Goal: Communication & Community: Answer question/provide support

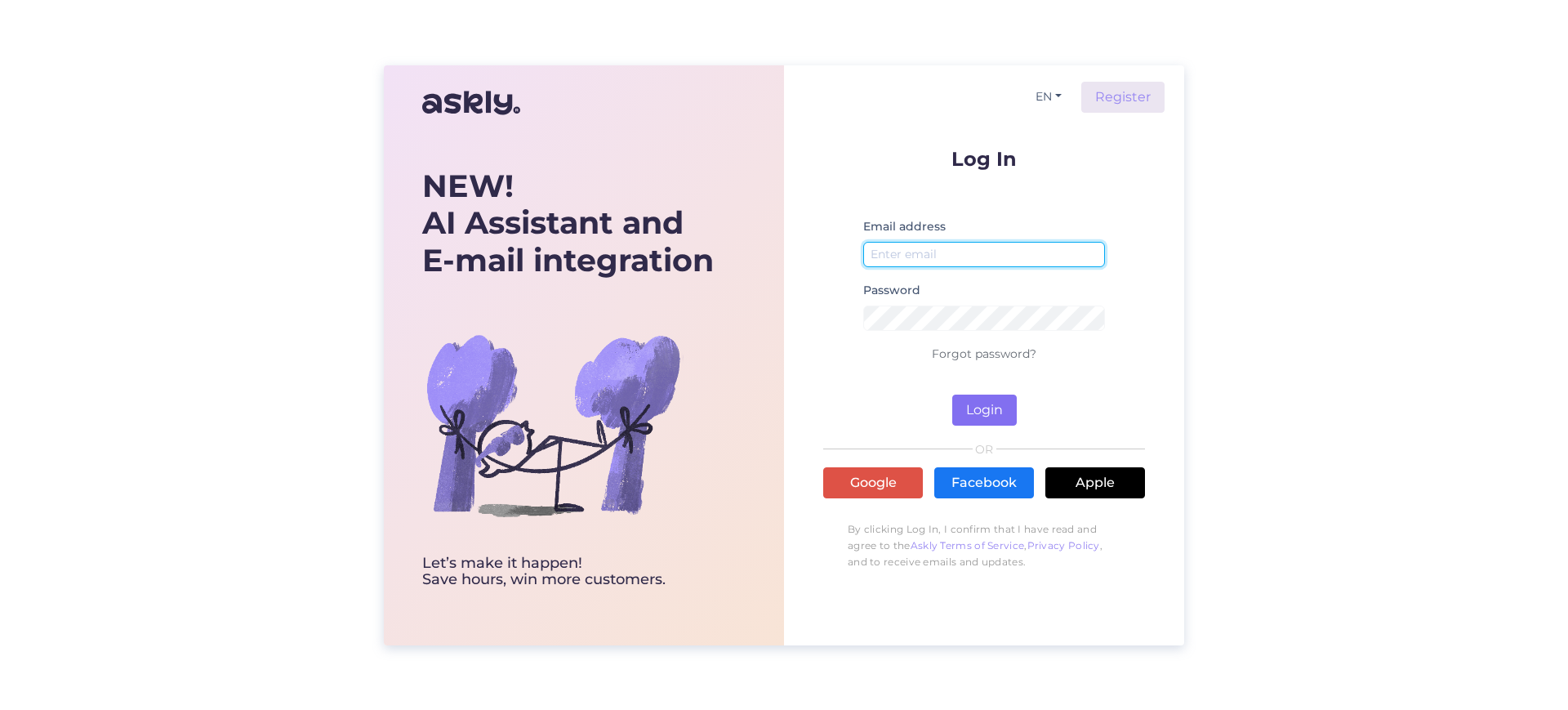
type input "[EMAIL_ADDRESS][DOMAIN_NAME]"
click at [983, 414] on button "Login" at bounding box center [984, 410] width 65 height 31
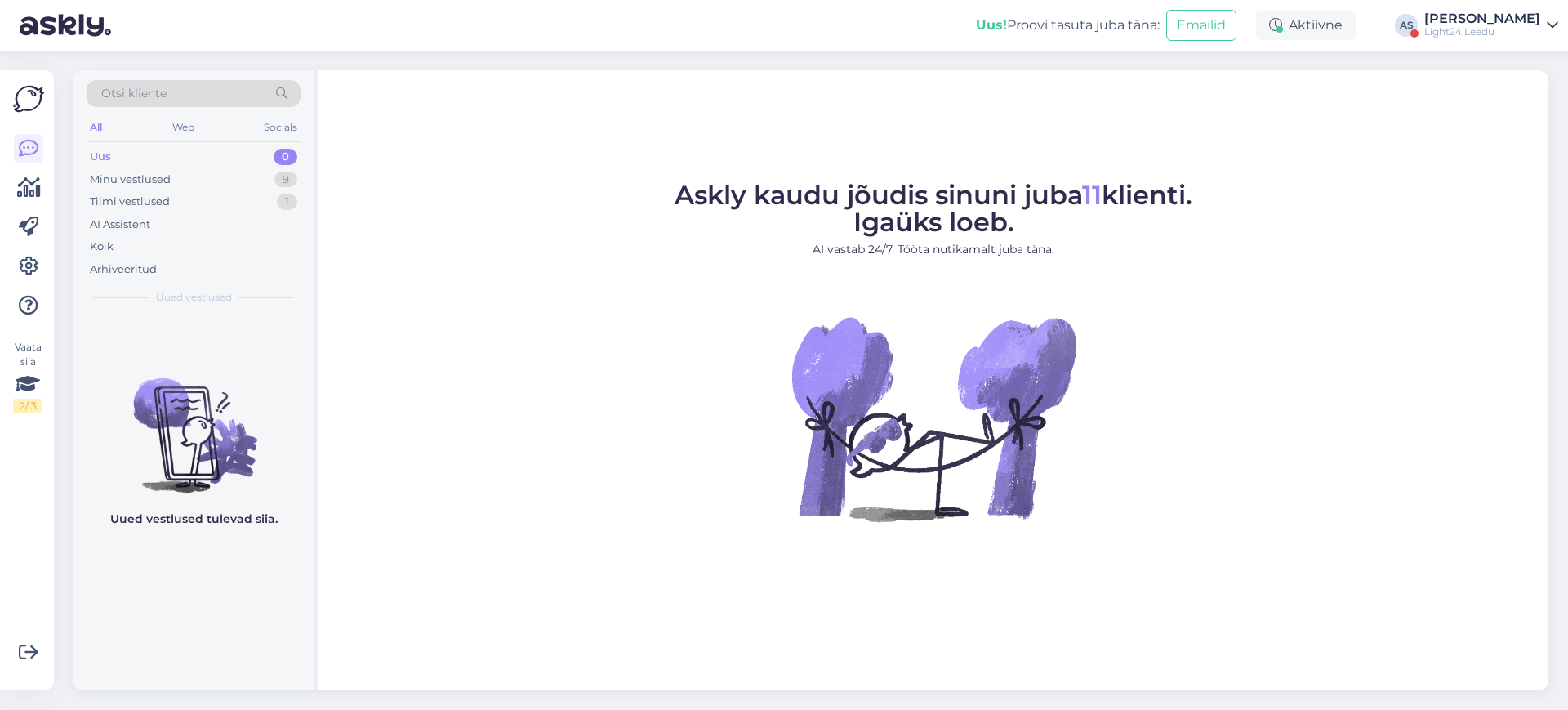
click at [1533, 22] on div "[PERSON_NAME]" at bounding box center [1482, 18] width 116 height 13
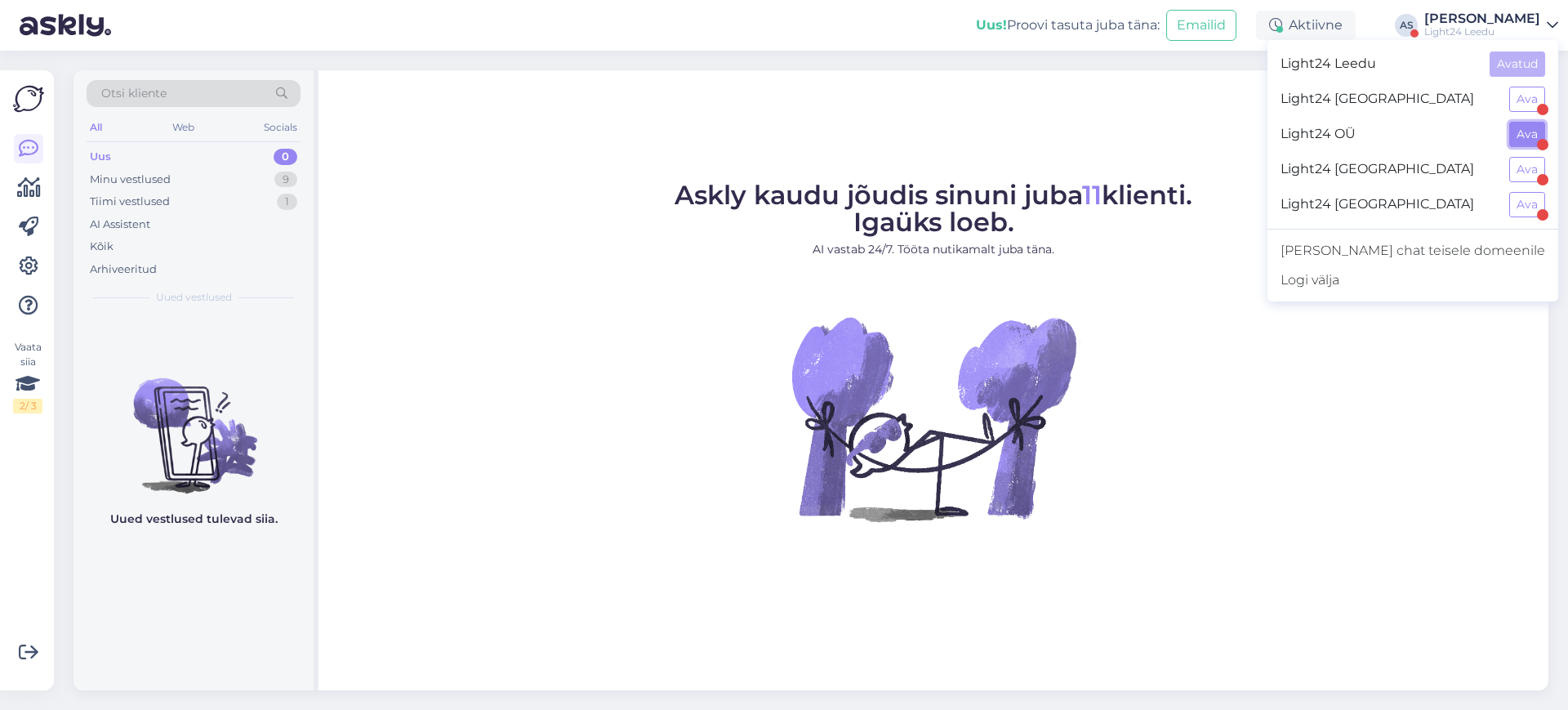
click at [1529, 132] on button "Ava" at bounding box center [1527, 134] width 36 height 25
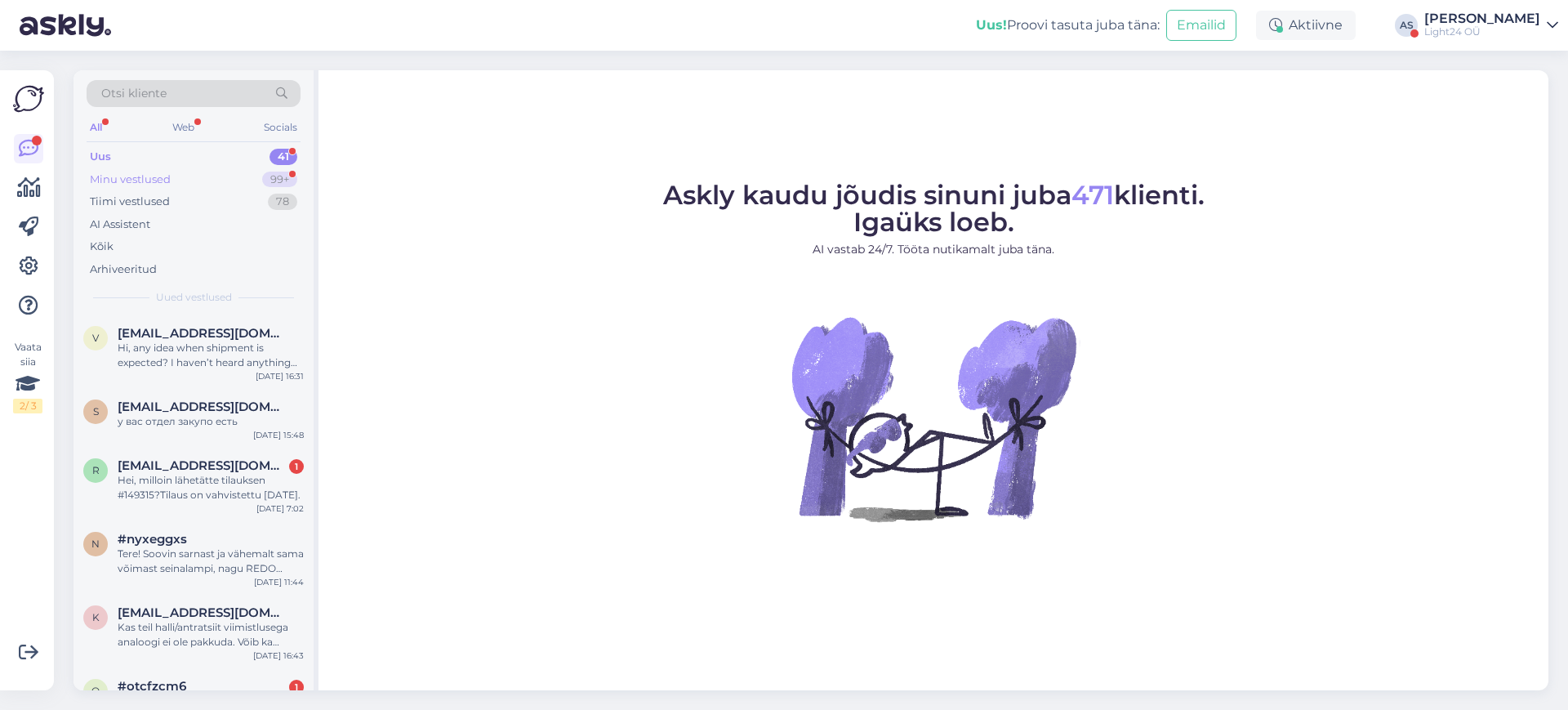
click at [159, 181] on div "Minu vestlused" at bounding box center [130, 180] width 81 height 17
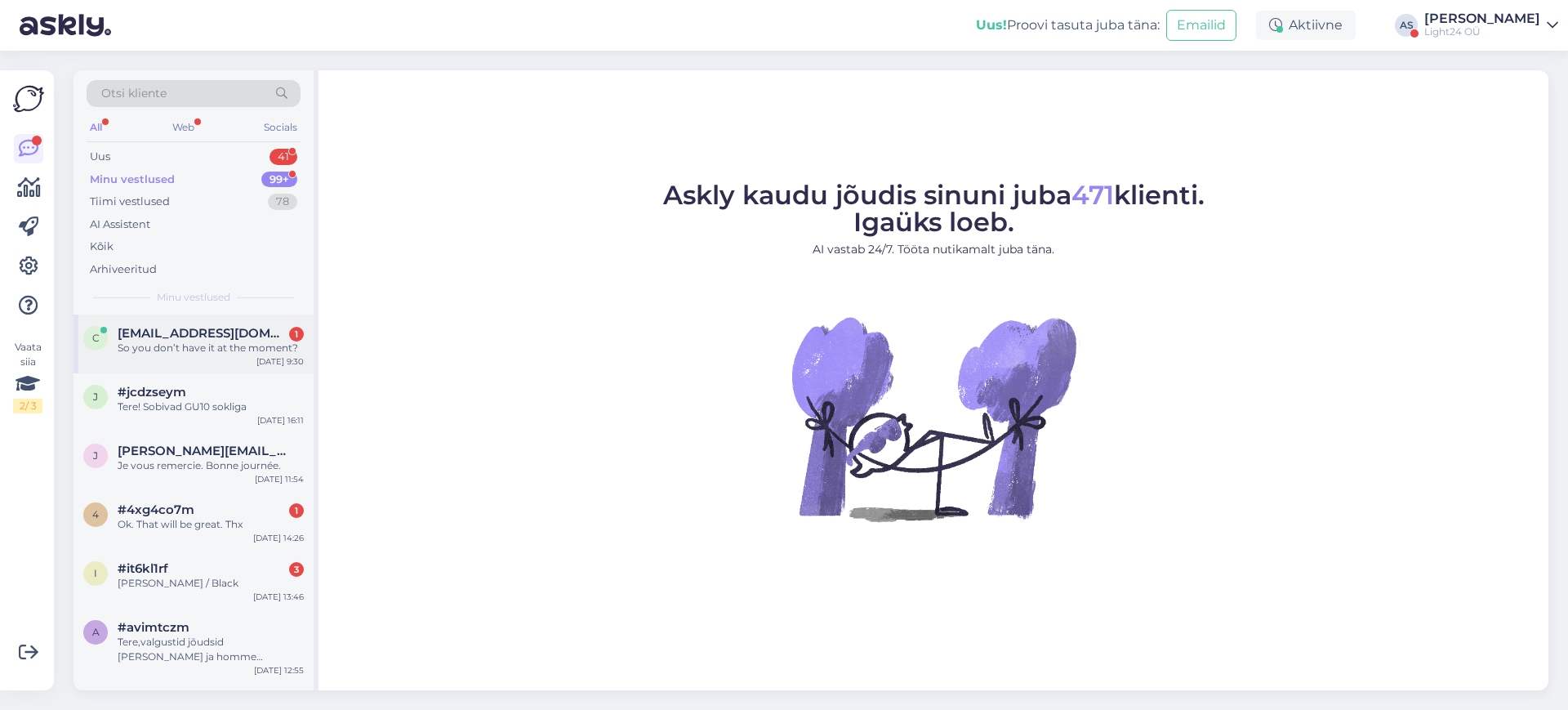
click at [195, 325] on span "[EMAIL_ADDRESS][DOMAIN_NAME]" at bounding box center [203, 333] width 170 height 15
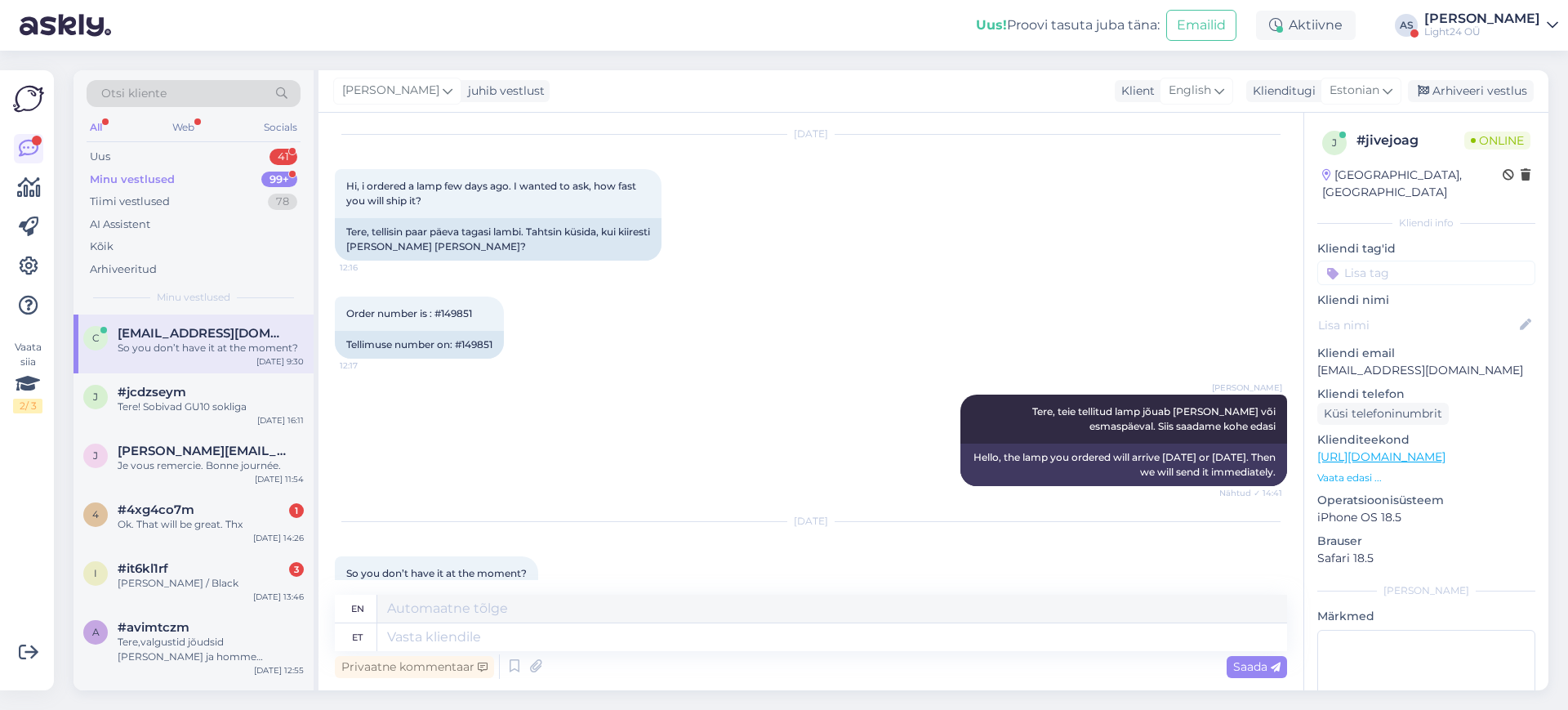
scroll to position [250, 0]
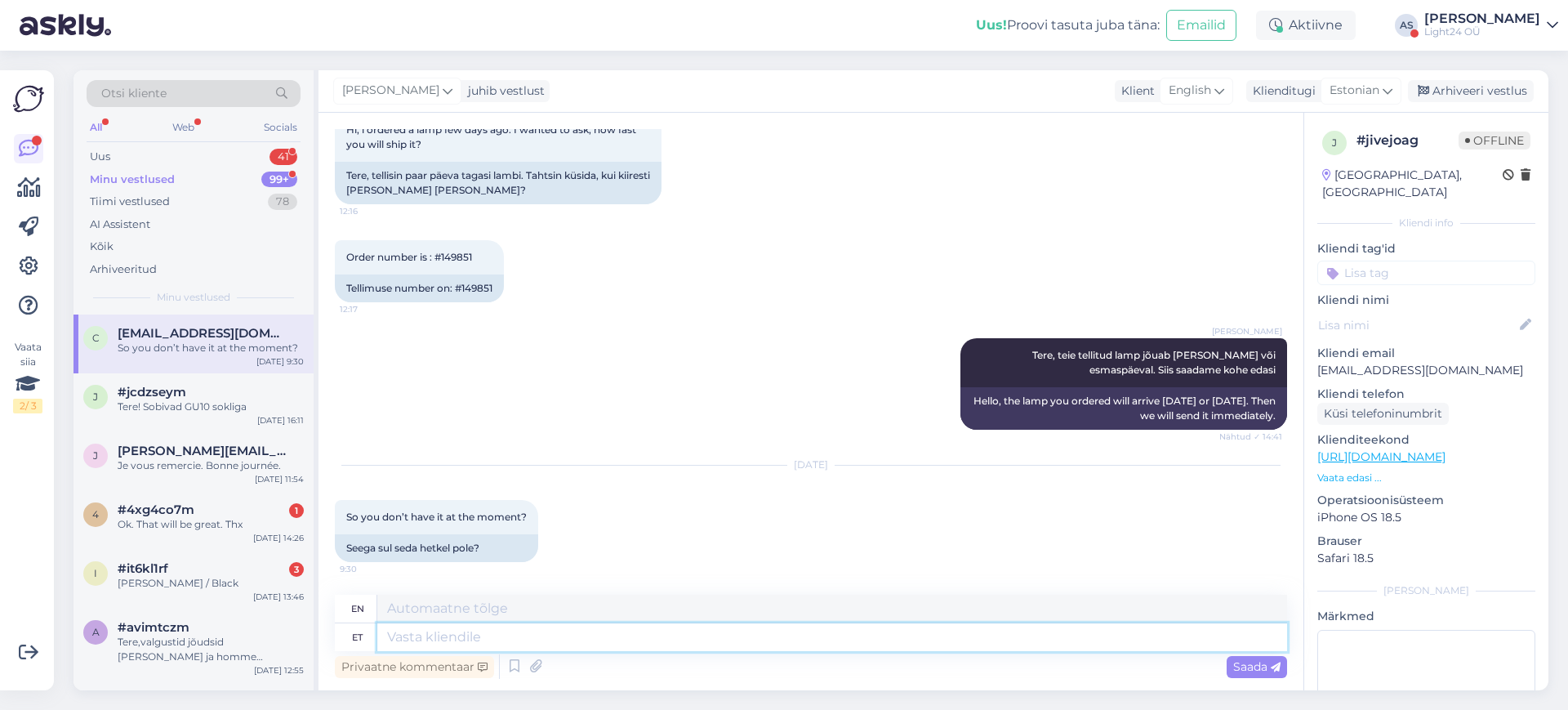
click at [490, 633] on textarea at bounding box center [831, 637] width 910 height 28
type textarea "[PERSON_NAME]"
type textarea "[DATE]"
type textarea "[PERSON_NAME] jõuab"
type textarea "arrives [DATE]"
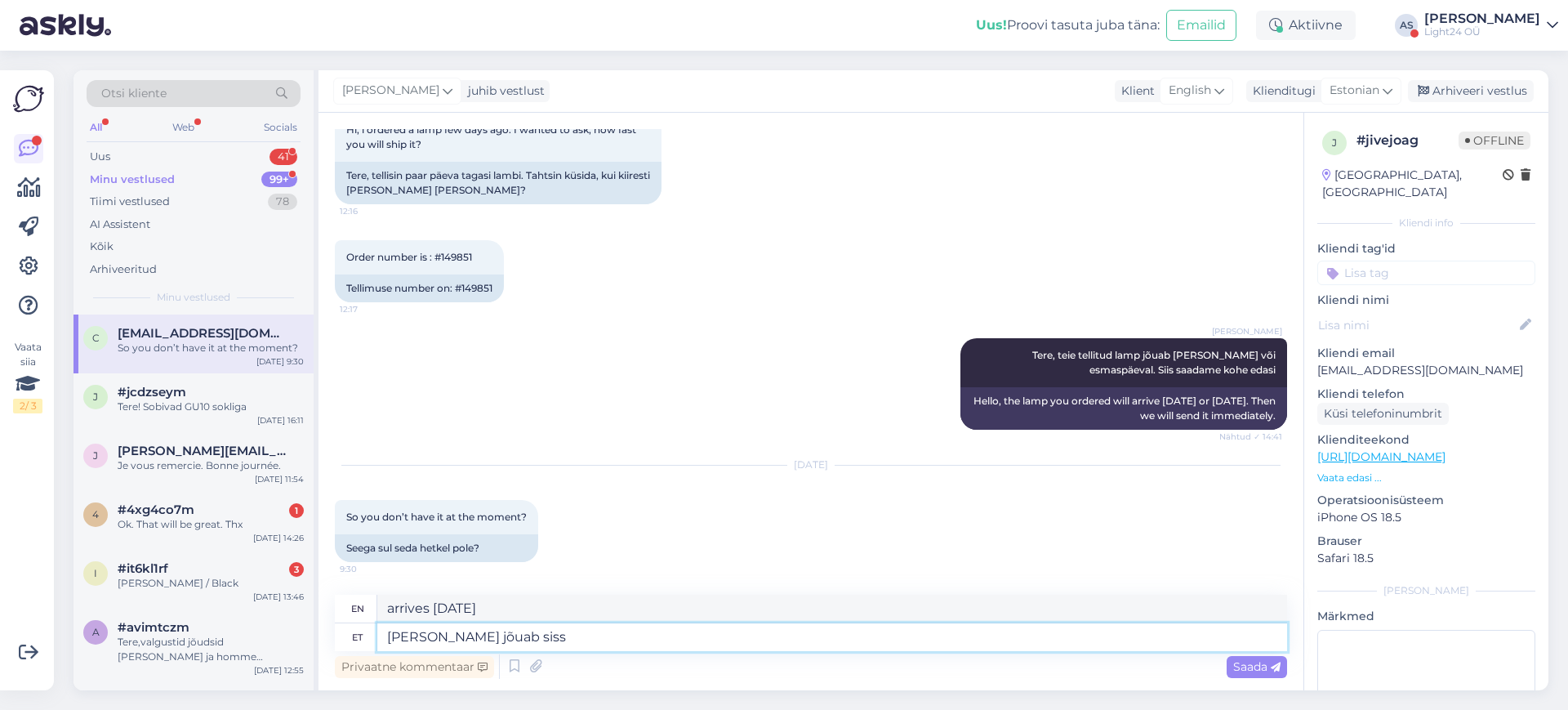
type textarea "[PERSON_NAME] jõuab sisse"
type textarea "will arrive [DATE]"
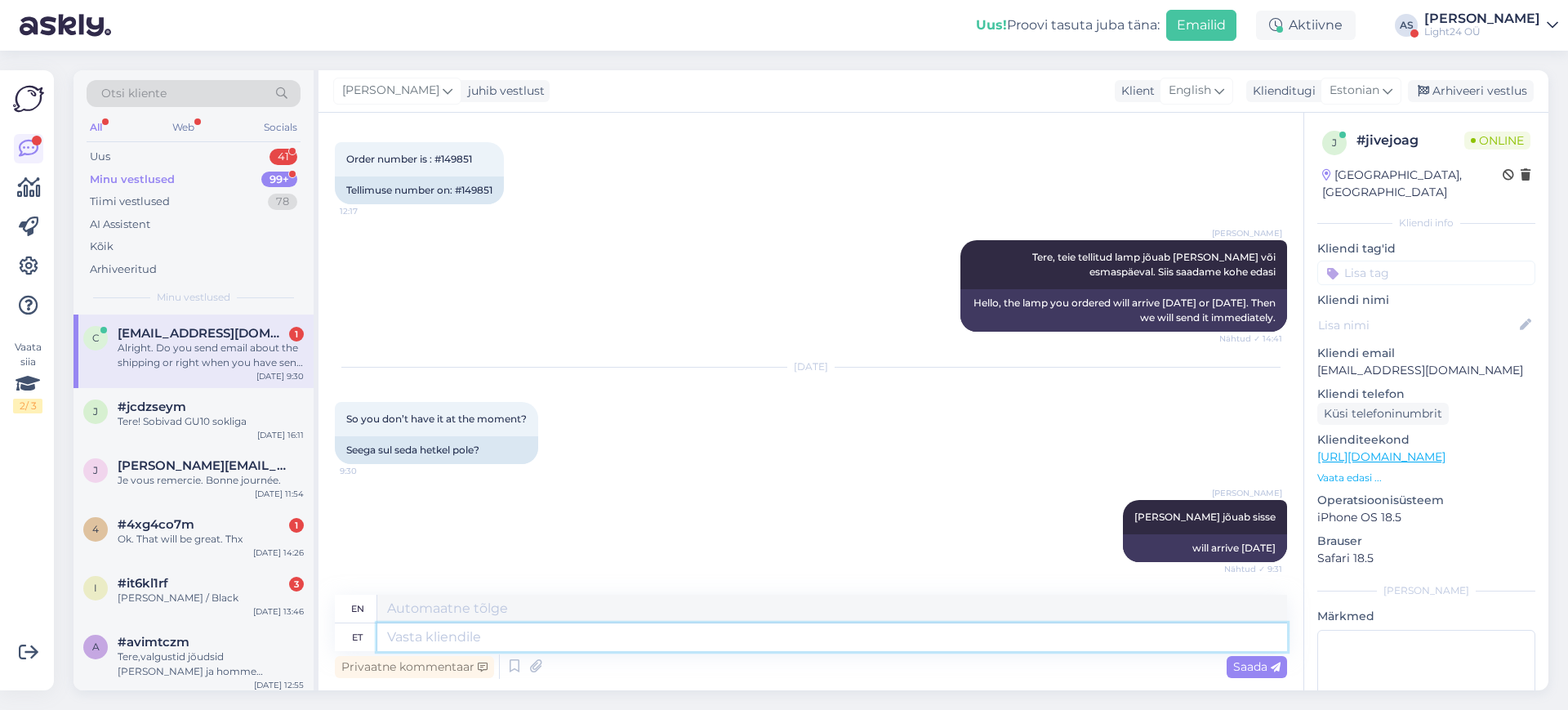
scroll to position [475, 0]
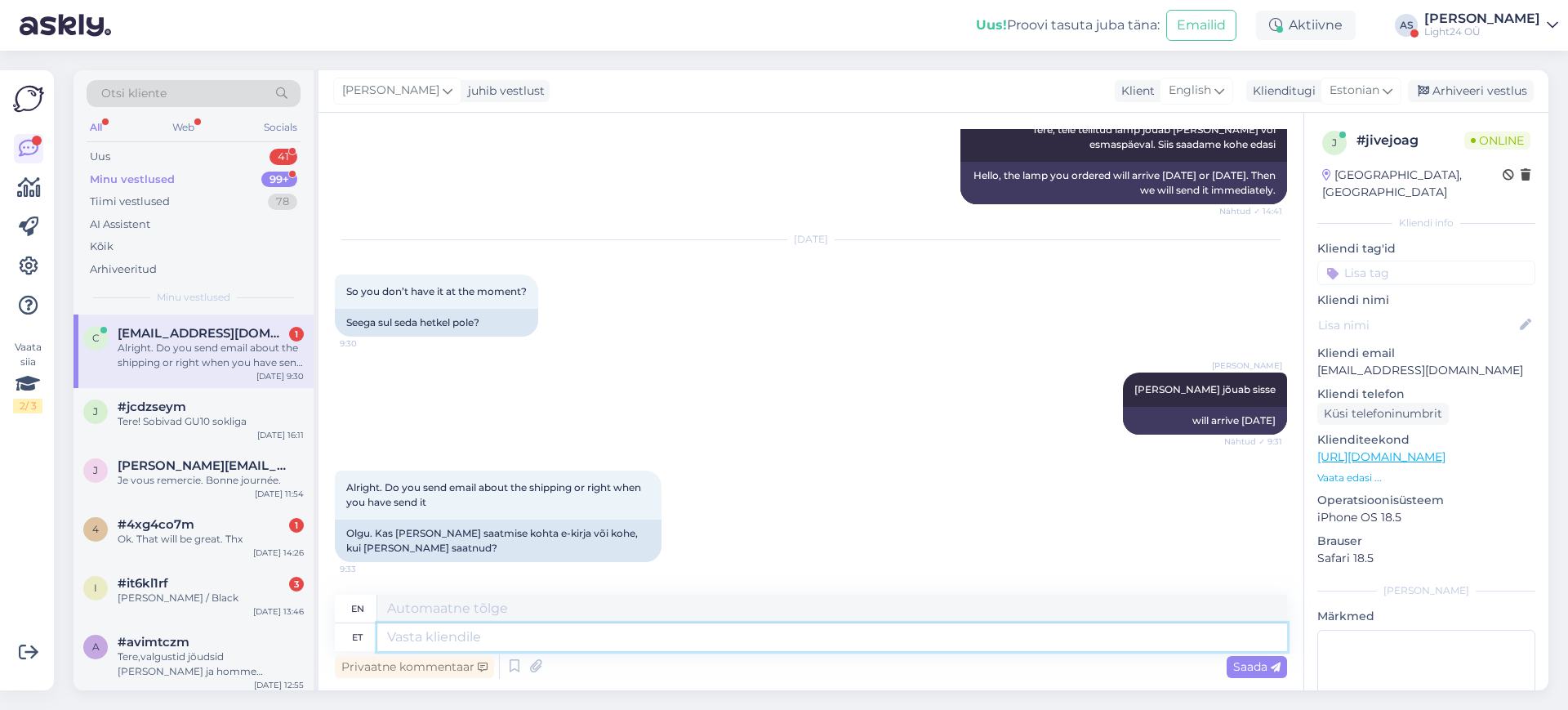
click at [507, 635] on textarea at bounding box center [831, 637] width 910 height 28
type textarea "v"
type textarea "see"
type textarea "this"
type textarea "see peaks"
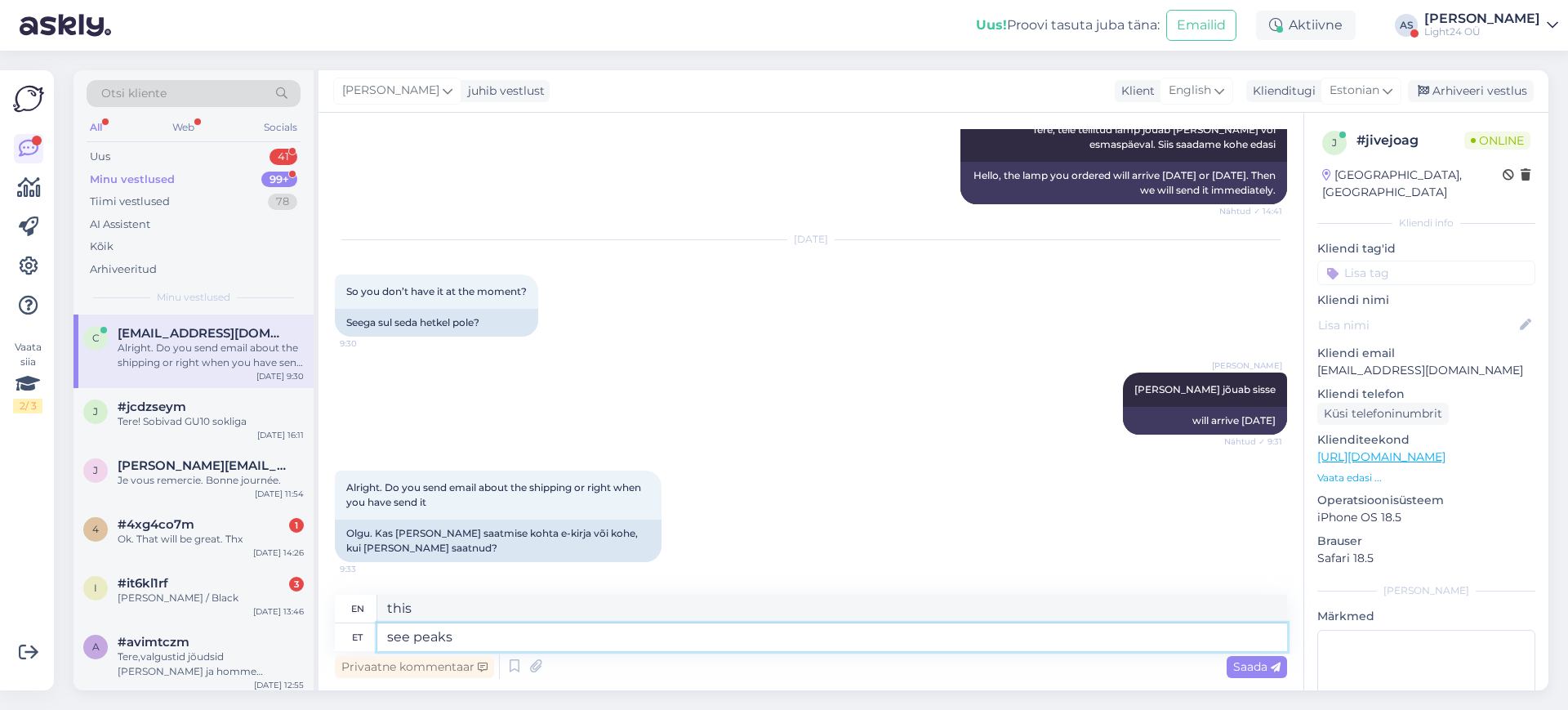
type textarea "it should"
type textarea "see peaks tulema a"
type textarea "it should come"
type textarea "see peaks tulema automaatselt,"
type textarea "it should come automatically,"
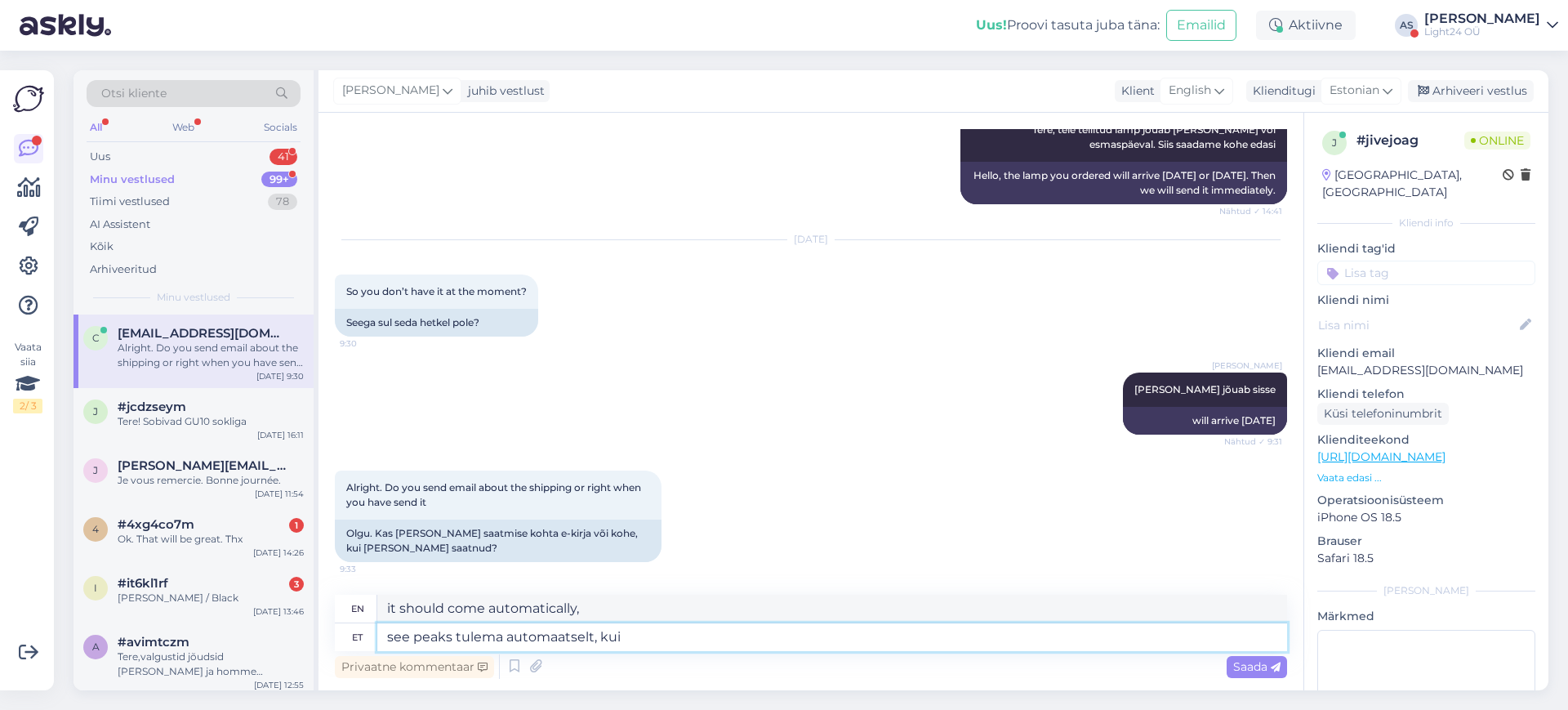
type textarea "see peaks tulema automaatselt, kui"
type textarea "it should come automatically when"
type textarea "see peaks tulema automaatselt, kui m"
type textarea "it should come automatically when m"
type textarea "see peaks tulema automaatselt, kui"
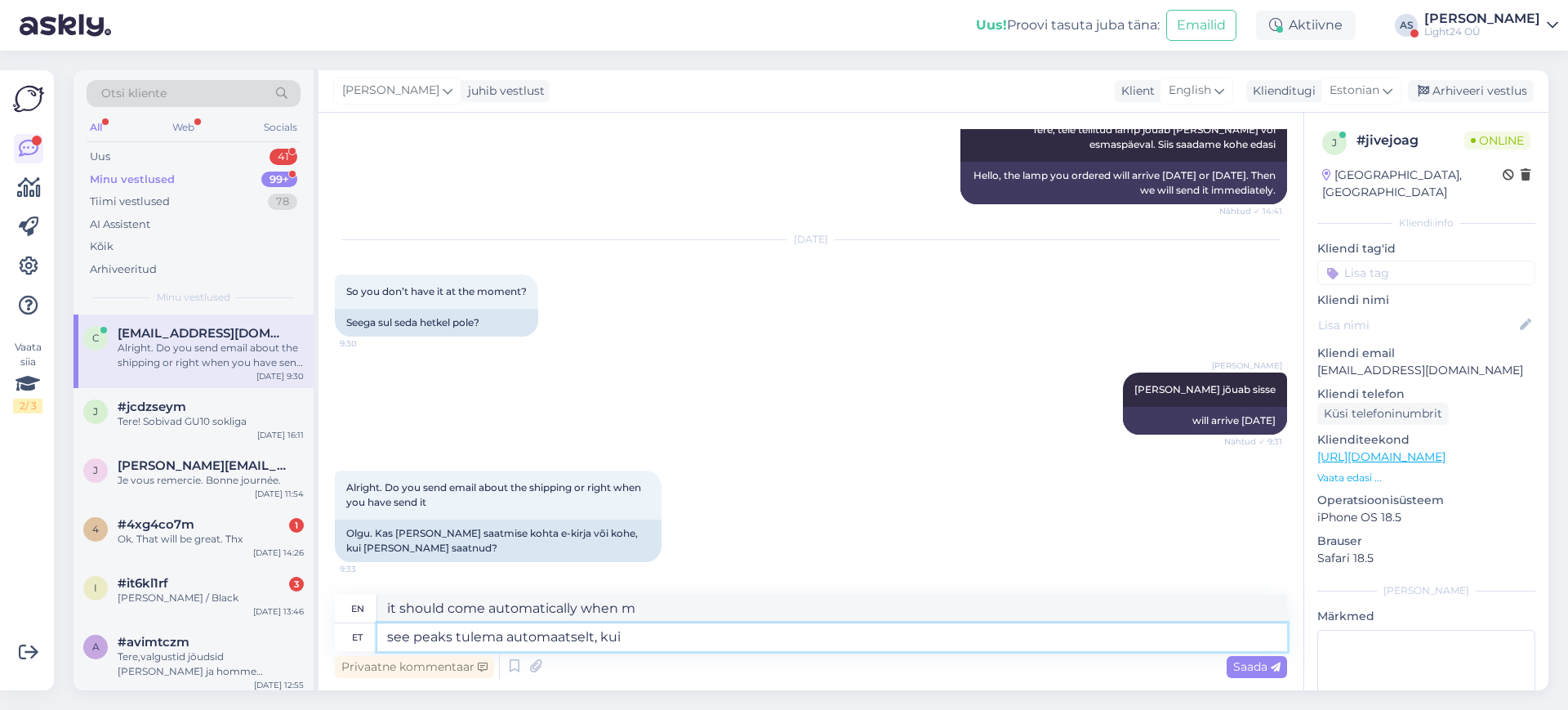
type textarea "it should come automatically when"
type textarea "see peaks tulema automaatselt, kui laost v"
type textarea "it should come automatically when out of stock"
type textarea "see peaks tulema automaatselt, kui laost välja läheb"
type textarea "it should come automatically when it goes out of stock"
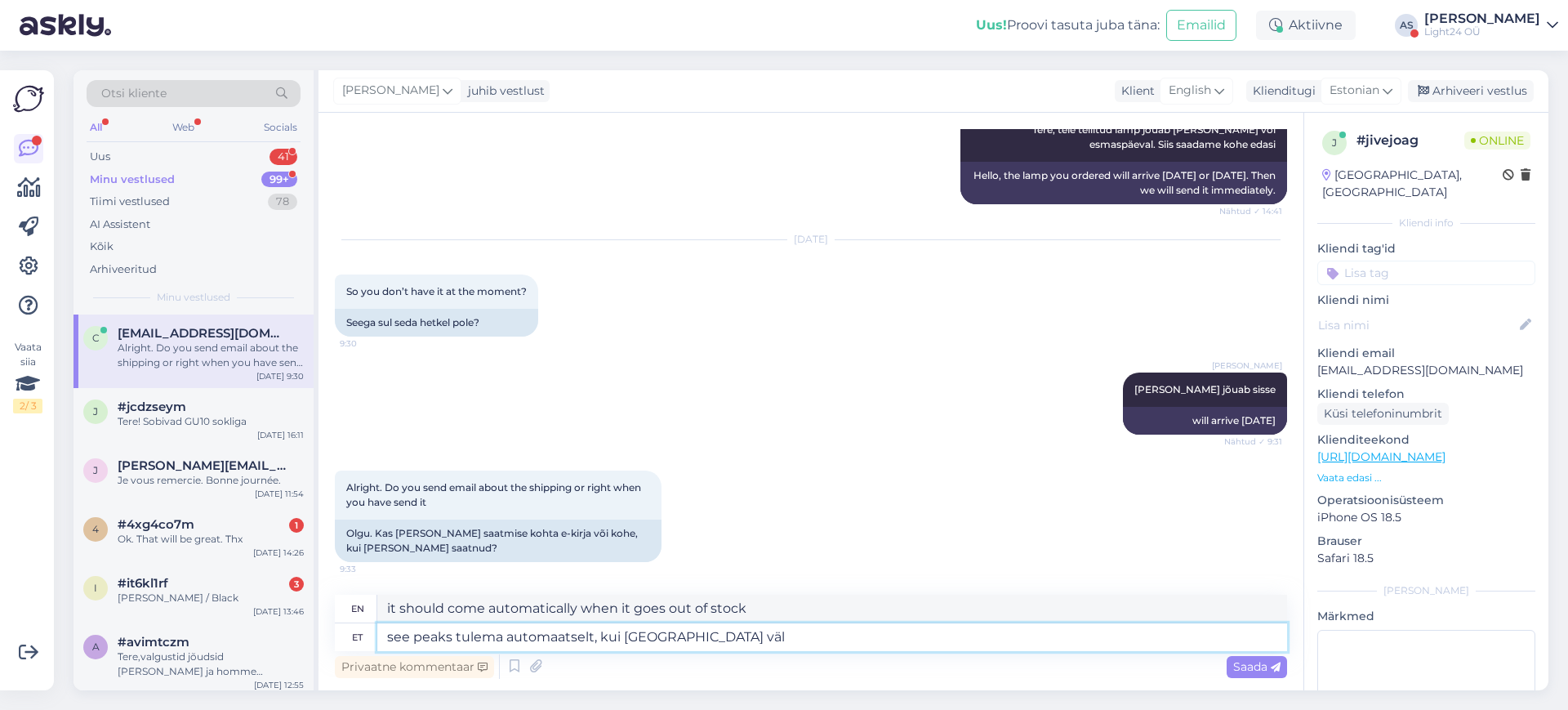
type textarea "see peaks tulema automaatselt, kui laost vä"
type textarea "it should come automatically when out of stock"
type textarea "see peaks tulema automaatselt, kui"
type textarea "it should come automatically when"
type textarea "see peaks tulema automaatselt, [PERSON_NAME]"
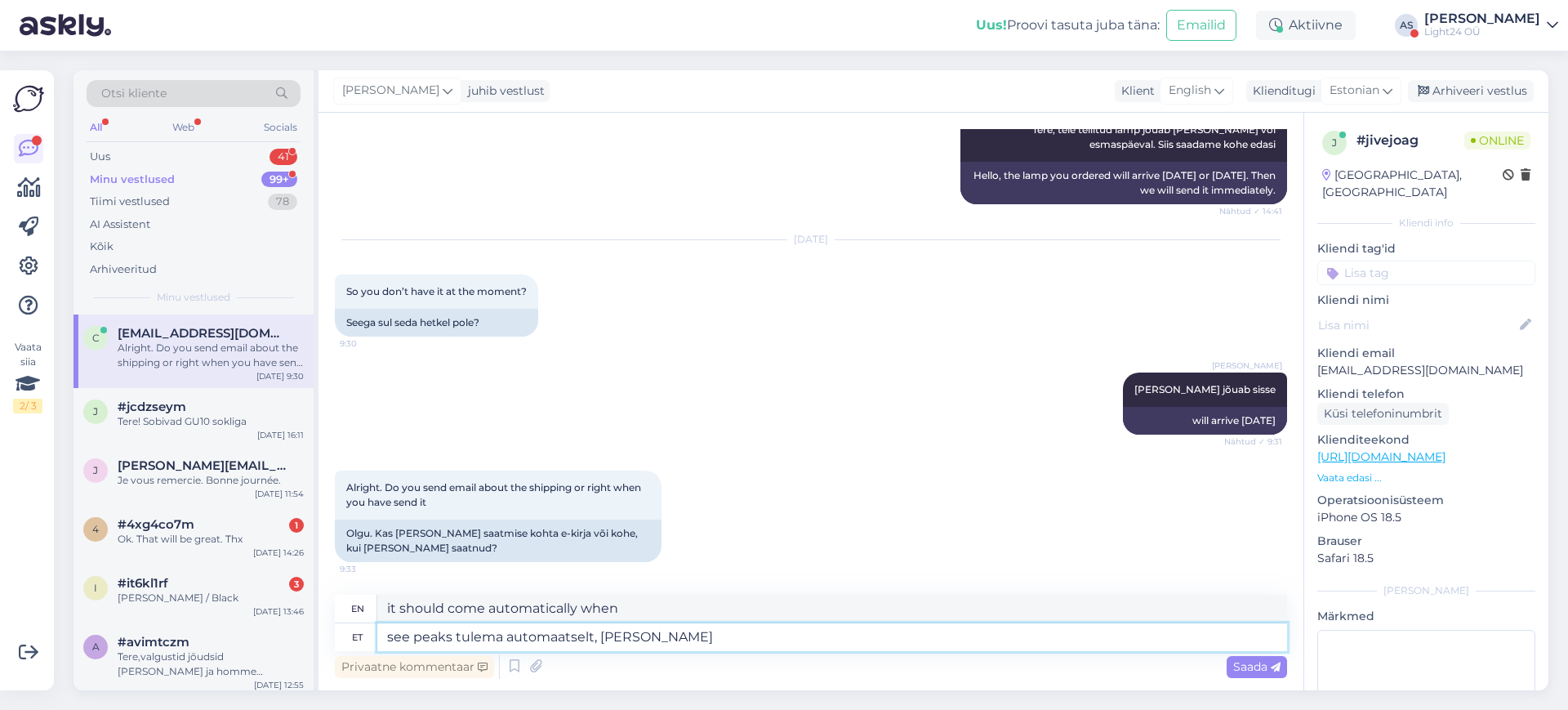
type textarea "this should come automatically if your"
type textarea "see peaks tulema automaatselt, [PERSON_NAME]"
type textarea "this should come automatically when your item"
type textarea "see peaks tulema automaatselt, [PERSON_NAME] laost v"
type textarea "this should come automatically when your item is out of stock"
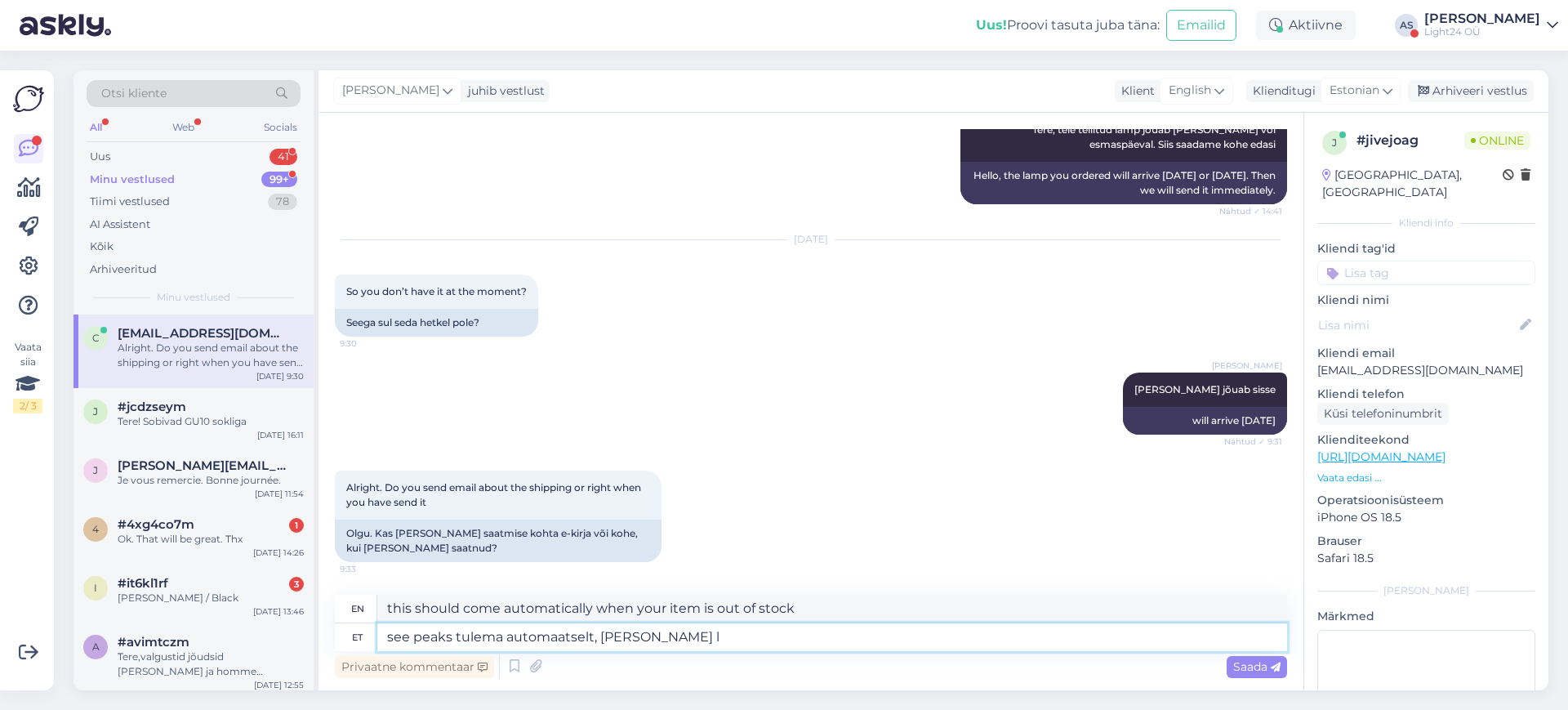
type textarea "see peaks tulema automaatselt, [PERSON_NAME]"
type textarea "this should come automatically when your item"
type textarea "see peaks tulema automaatselt, [PERSON_NAME] liikuma"
type textarea "this should come automatically when your goods are moving"
type textarea "see peaks tulema automaatselt, [PERSON_NAME] liikuma hakkab t"
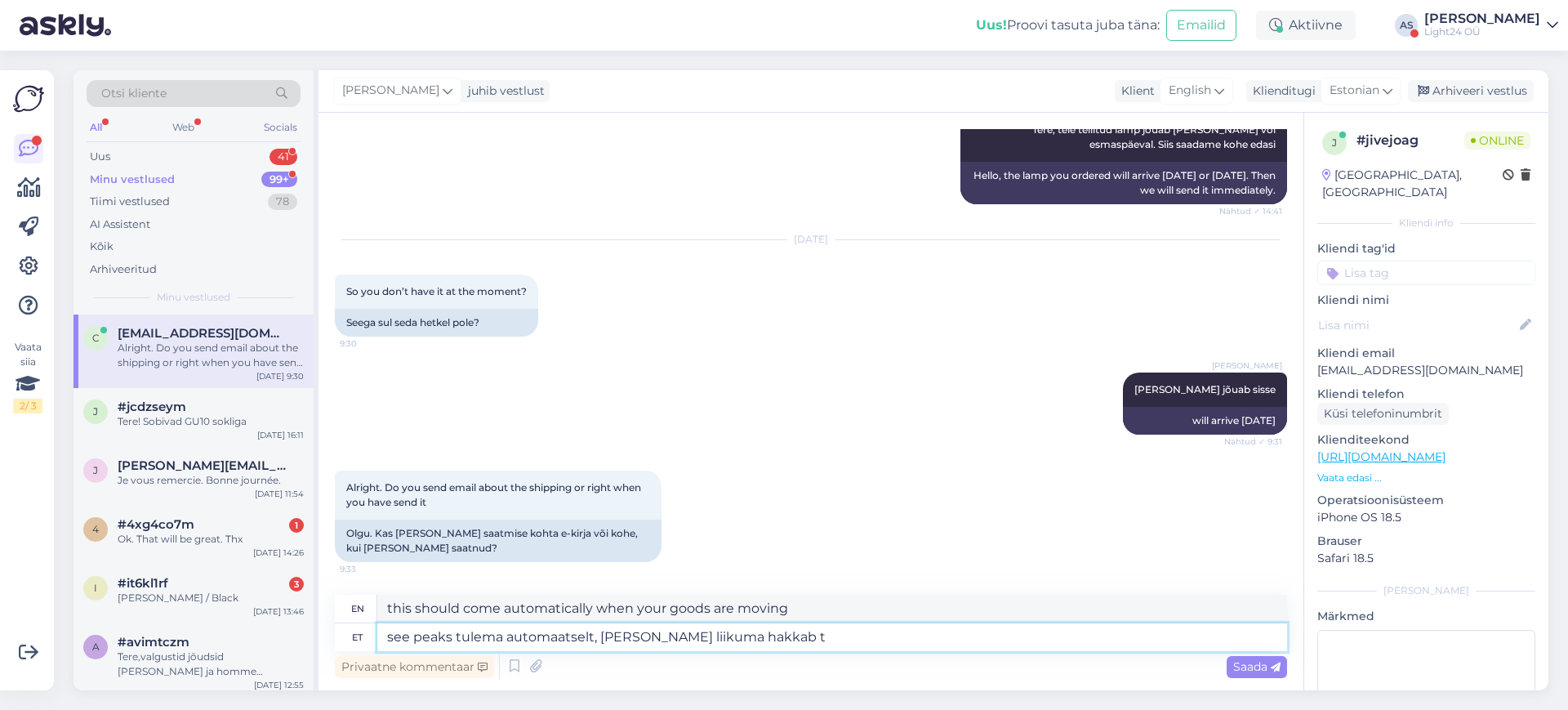
type textarea "this should come automatically when your goods start moving"
type textarea "see peaks tulema automaatselt, [PERSON_NAME] liikuma hakkab teie"
type textarea "this should come automatically when your goods start moving your"
type textarea "see peaks tulema automaatselt, [PERSON_NAME] liikuma hakkab teie [PERSON_NAME].…"
type textarea "This should come automatically when your item starts moving towards you."
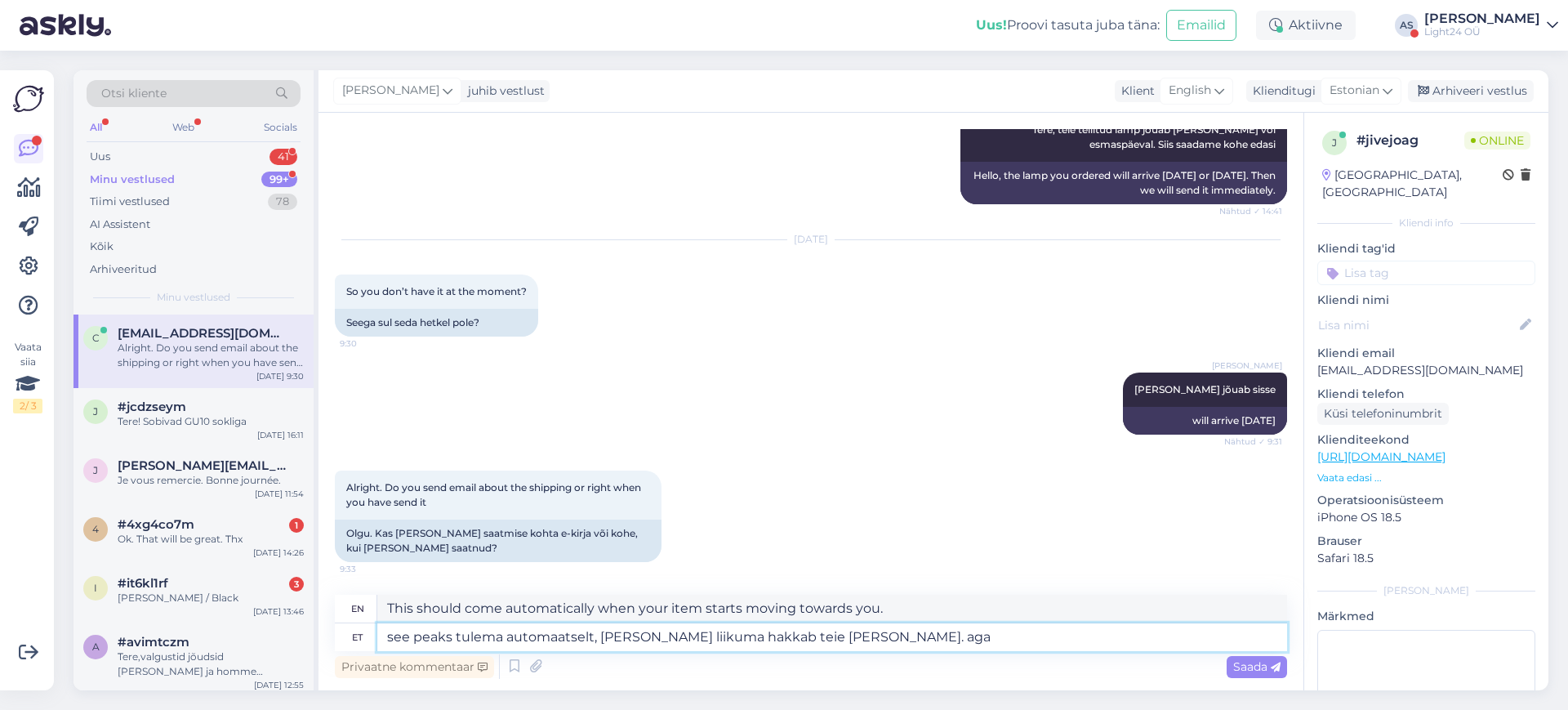
type textarea "see peaks tulema automaatselt, [PERSON_NAME] liikuma hakkab teie [PERSON_NAME].…"
type textarea "this should come automatically when your goods start moving towards you. but"
type textarea "see peaks tulema automaatselt, [PERSON_NAME] liikuma hakkab teie [PERSON_NAME].…"
type textarea "This should come automatically when your goods start moving towards you. But ma…"
type textarea "see peaks tulema automaatselt, [PERSON_NAME] liikuma hakkab teie [PERSON_NAME].…"
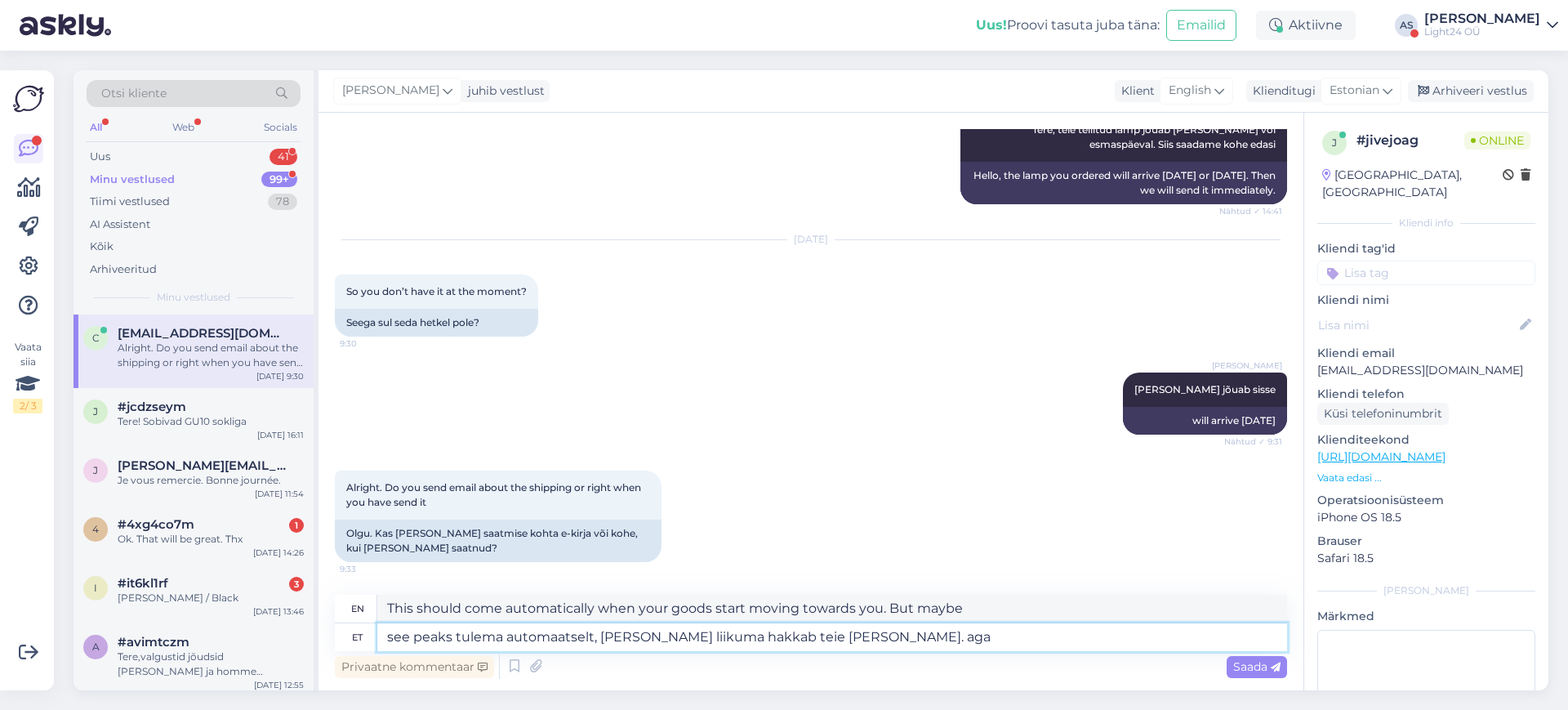
type textarea "this should come automatically when your goods start moving towards you. but"
type textarea "see peaks tulema automaatselt, [PERSON_NAME] liikuma hakkab teie [PERSON_NAME].…"
type textarea "this should come automatically when your goods start moving towards you. but i …"
type textarea "see peaks tulema automaatselt, [PERSON_NAME] liikuma hakkab teie [PERSON_NAME].…"
type textarea "it should come automatically when your goods start moving towards you. but I ca…"
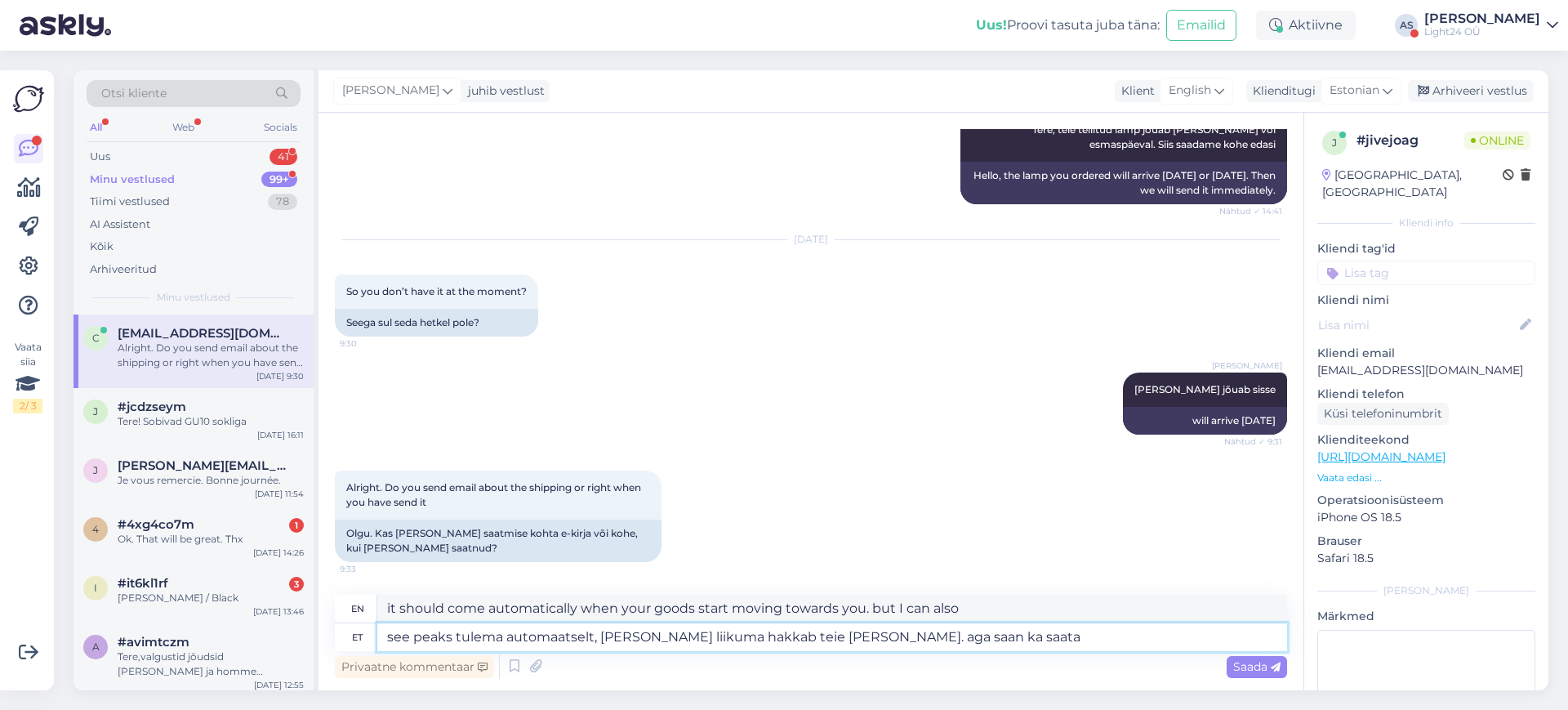
type textarea "see peaks tulema automaatselt, [PERSON_NAME] liikuma hakkab teie [PERSON_NAME].…"
type textarea "This should come automatically when your item starts moving towards you. But I …"
click at [908, 635] on textarea "see peaks tulema automaatselt, [PERSON_NAME] liikuma hakkab teie [PERSON_NAME].…" at bounding box center [831, 637] width 910 height 28
type textarea "see peaks tulema automaatselt, [PERSON_NAME] liikuma hakkab teie [PERSON_NAME].…"
type textarea "This should come automatically when your goods start moving towards you. But we…"
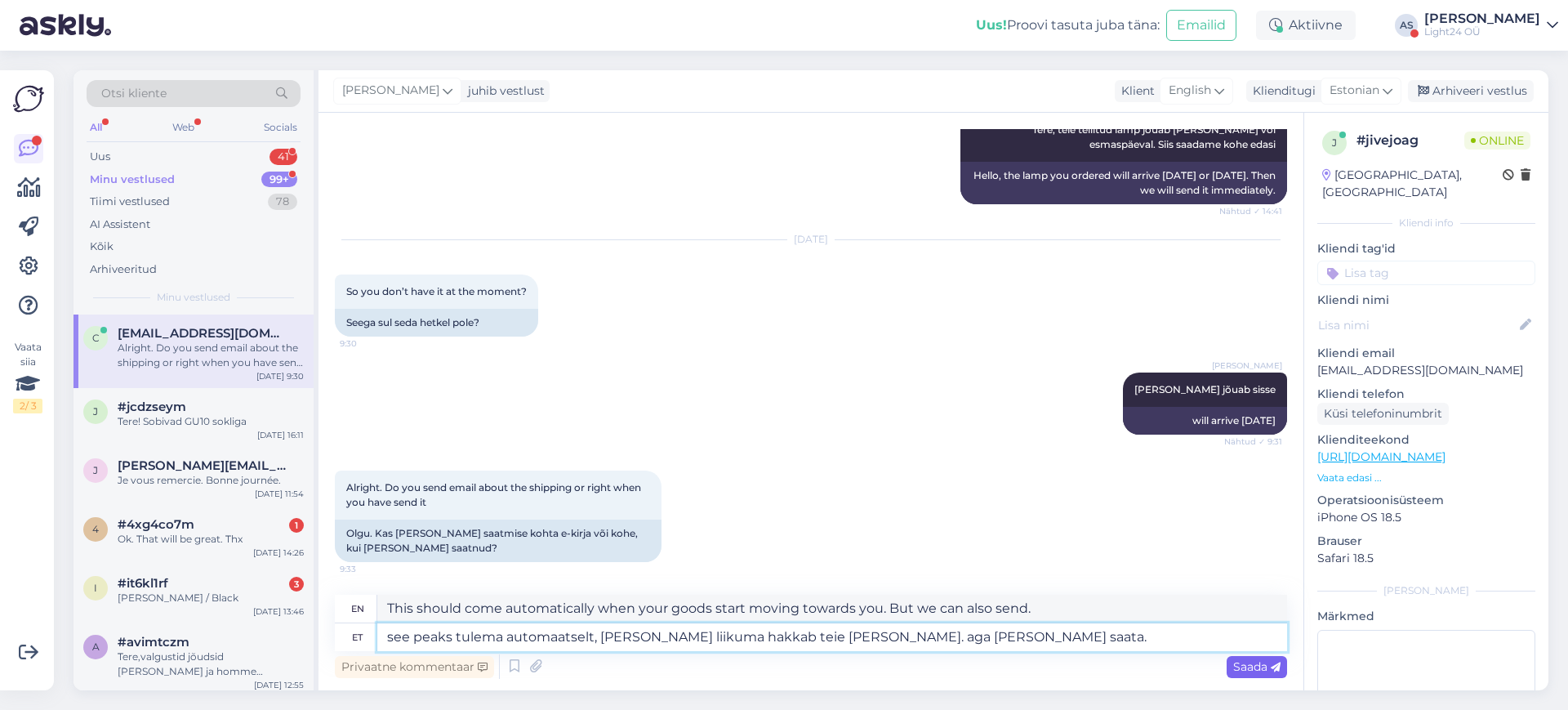
type textarea "see peaks tulema automaatselt, [PERSON_NAME] liikuma hakkab teie [PERSON_NAME].…"
click at [1256, 664] on span "Saada" at bounding box center [1256, 667] width 47 height 15
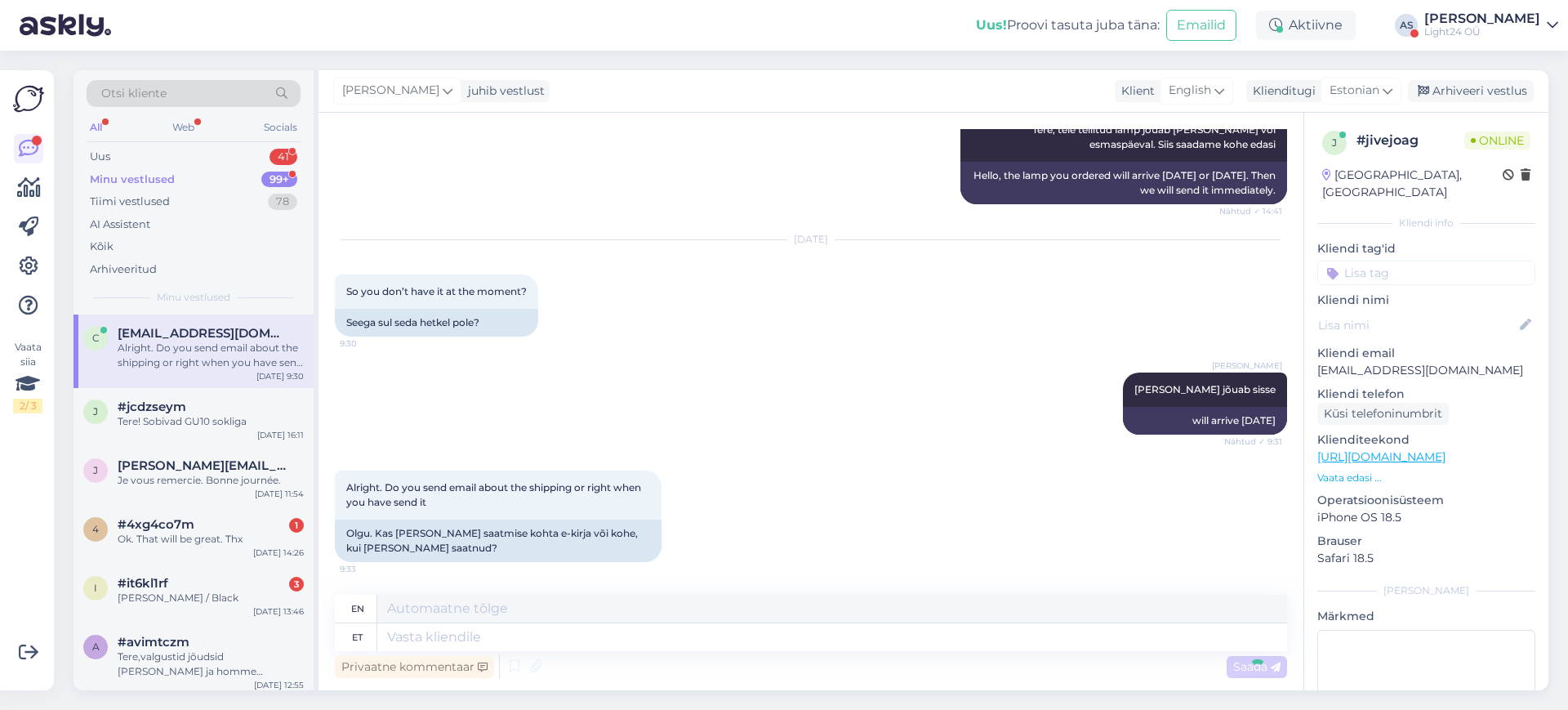
scroll to position [603, 0]
